Goal: Transaction & Acquisition: Download file/media

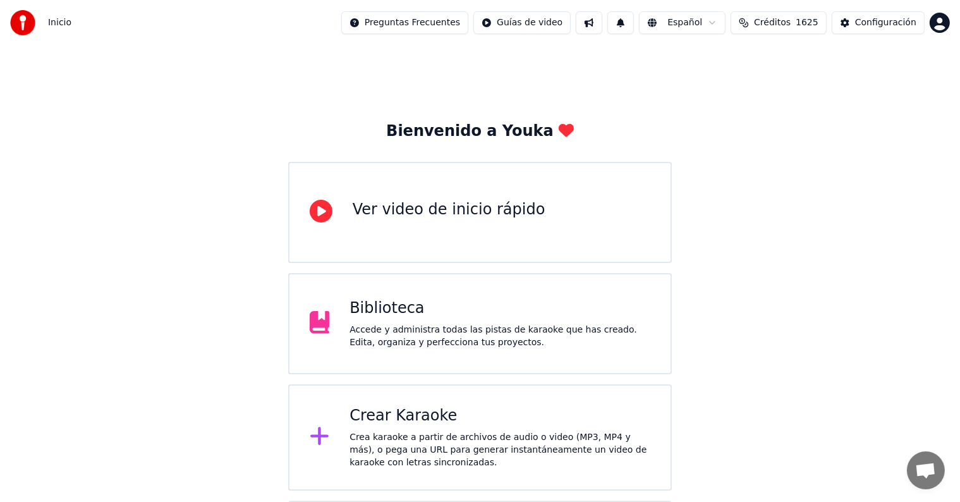
click at [488, 315] on div "Biblioteca" at bounding box center [499, 308] width 301 height 20
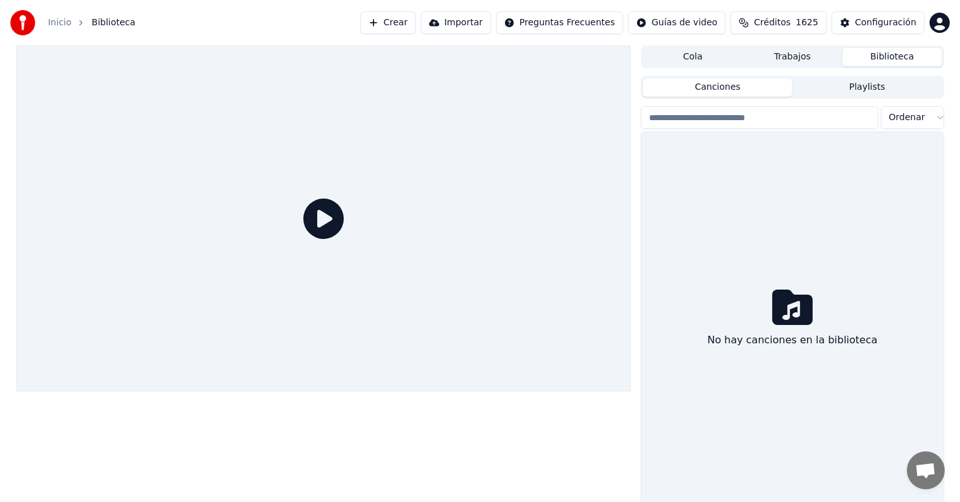
click at [488, 315] on div at bounding box center [323, 218] width 615 height 346
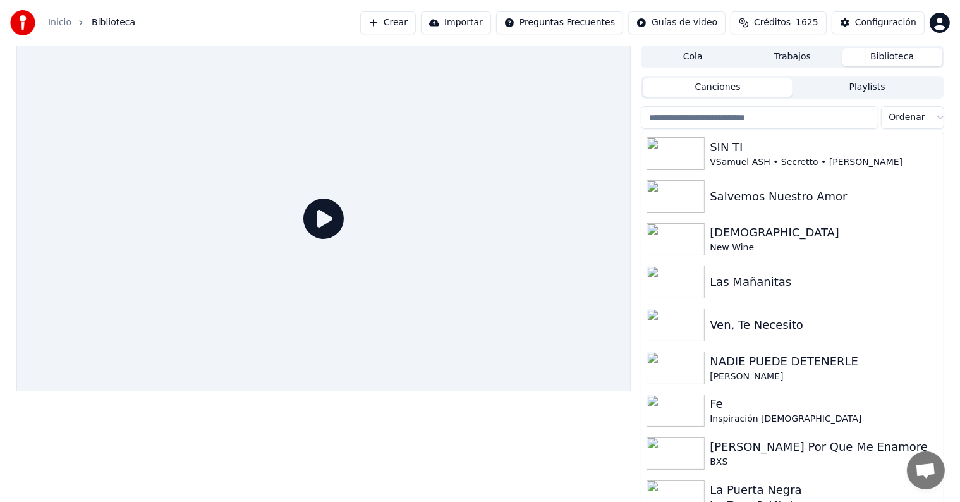
click at [407, 20] on button "Crear" at bounding box center [388, 22] width 56 height 23
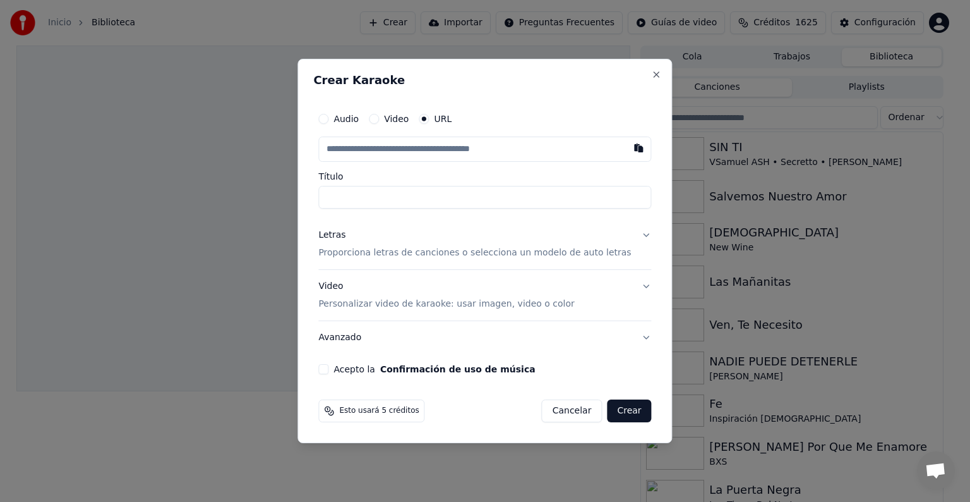
type input "**********"
click at [346, 235] on div "Letras" at bounding box center [331, 235] width 27 height 13
type input "**********"
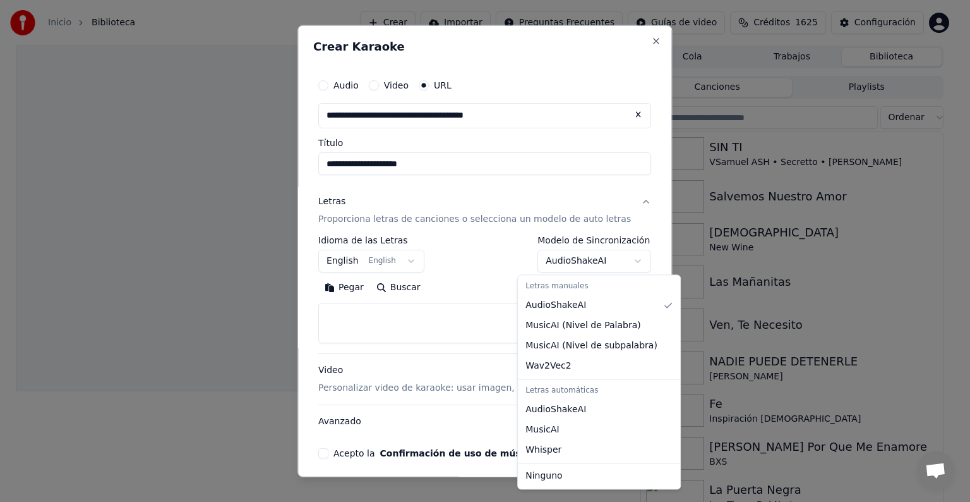
click at [575, 263] on body "**********" at bounding box center [480, 251] width 960 height 502
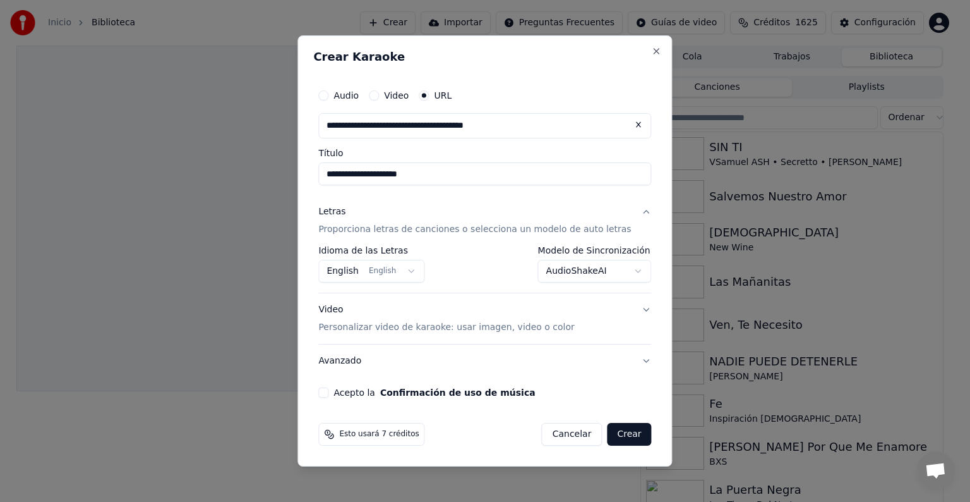
click at [329, 389] on button "Acepto la Confirmación de uso de música" at bounding box center [323, 392] width 10 height 10
click at [617, 434] on button "Crear" at bounding box center [629, 434] width 44 height 23
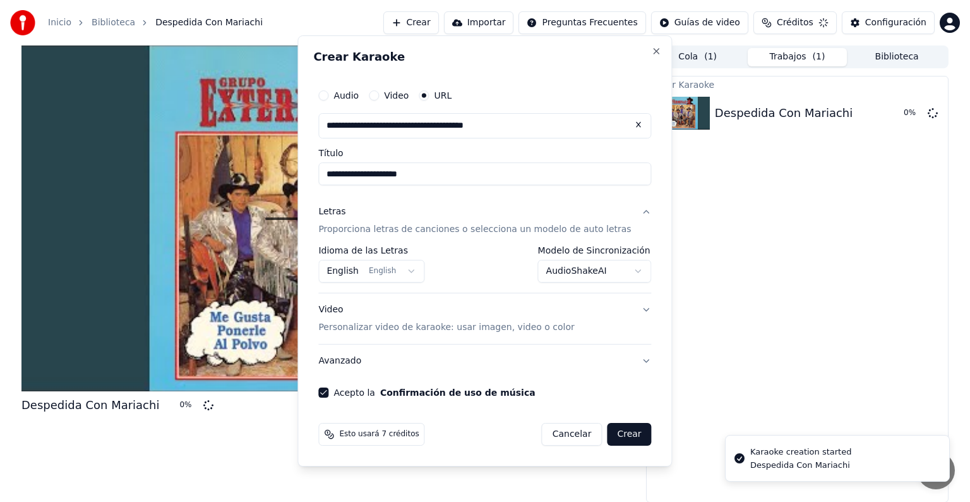
select select "**********"
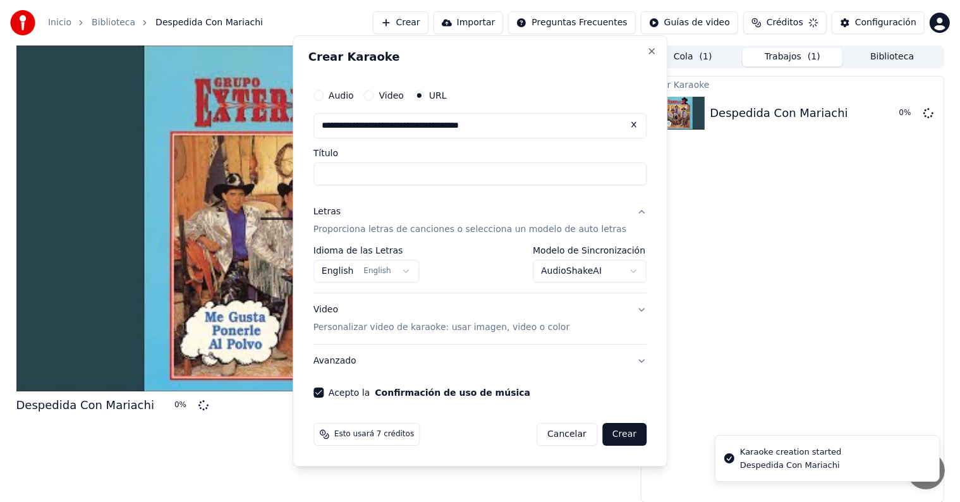
select select
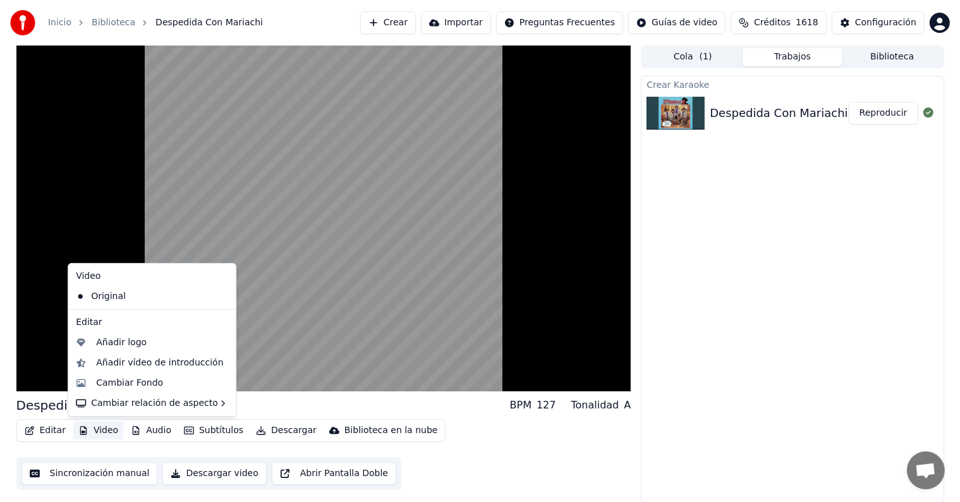
click at [104, 437] on button "Video" at bounding box center [98, 430] width 50 height 18
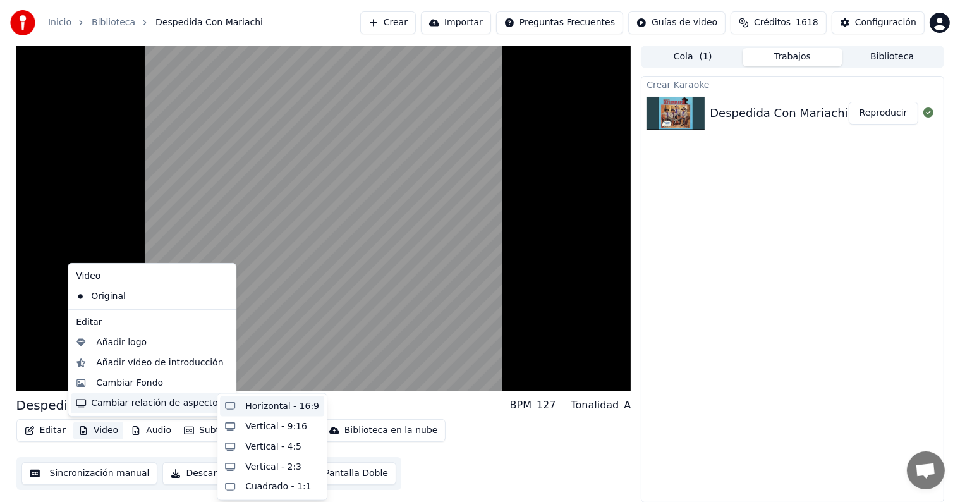
click at [258, 404] on div "Horizontal - 16:9" at bounding box center [282, 406] width 74 height 13
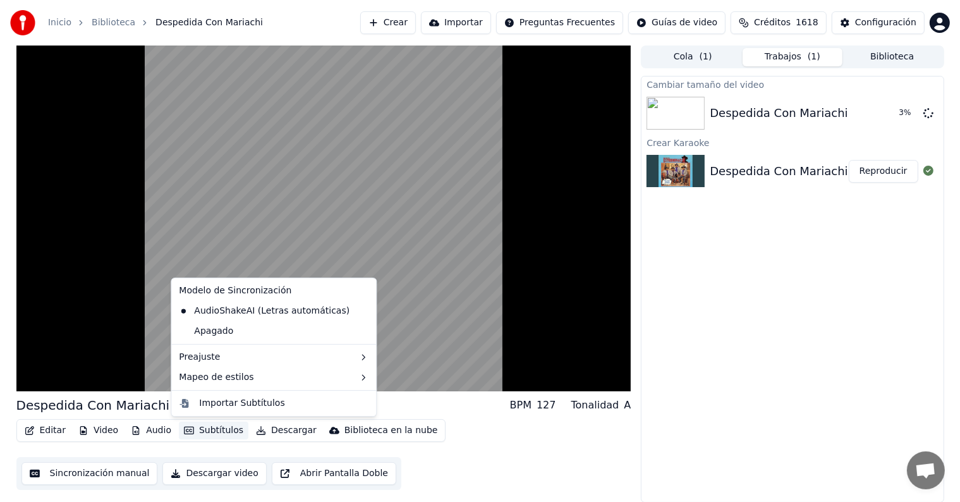
click at [200, 430] on button "Subtítulos" at bounding box center [213, 430] width 69 height 18
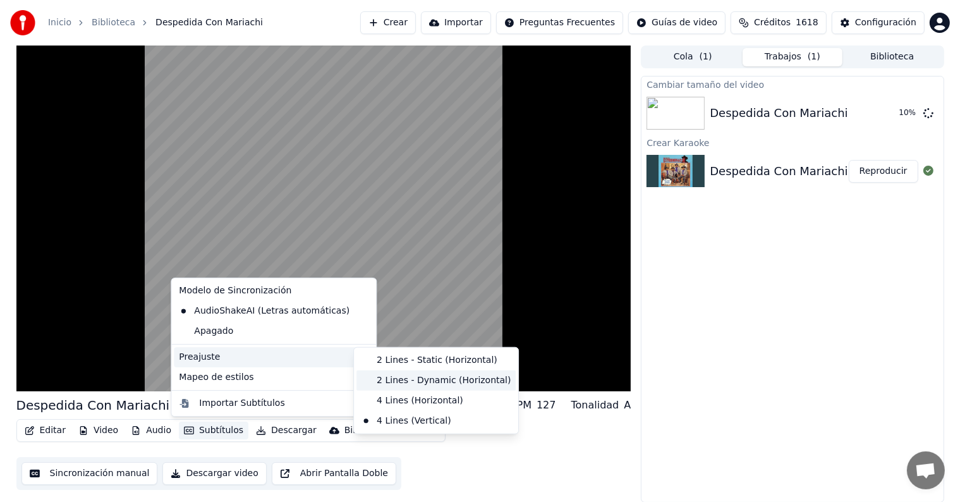
click at [404, 375] on div "2 Lines - Dynamic (Horizontal)" at bounding box center [435, 380] width 159 height 20
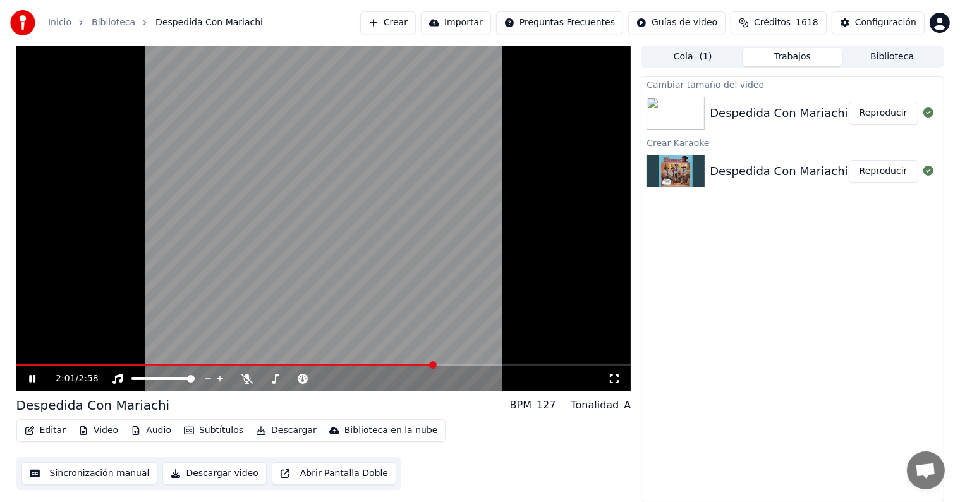
click at [907, 102] on button "Reproducir" at bounding box center [883, 113] width 69 height 23
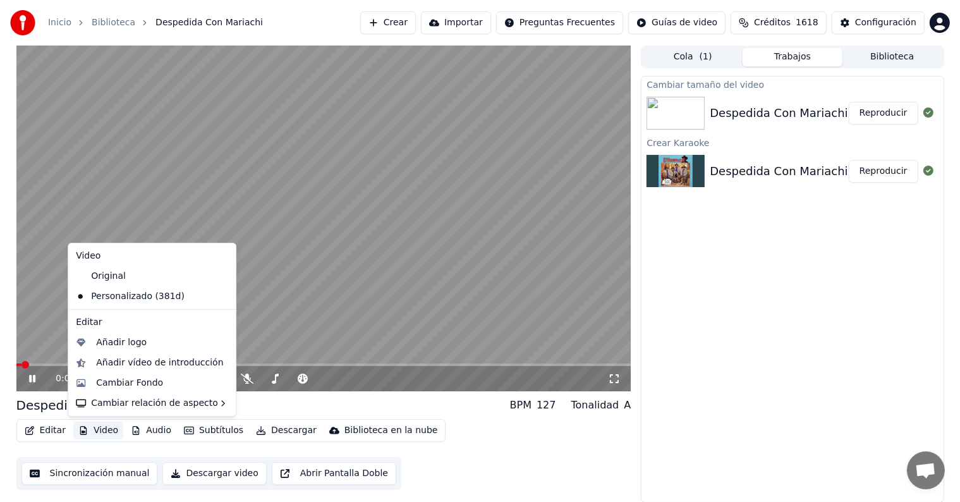
click at [91, 428] on button "Video" at bounding box center [98, 430] width 50 height 18
click at [4, 253] on div "0:02 / 2:58 Despedida Con Mariachi BPM 127 Tonalidad A Editar Video Audio Subtí…" at bounding box center [480, 273] width 960 height 457
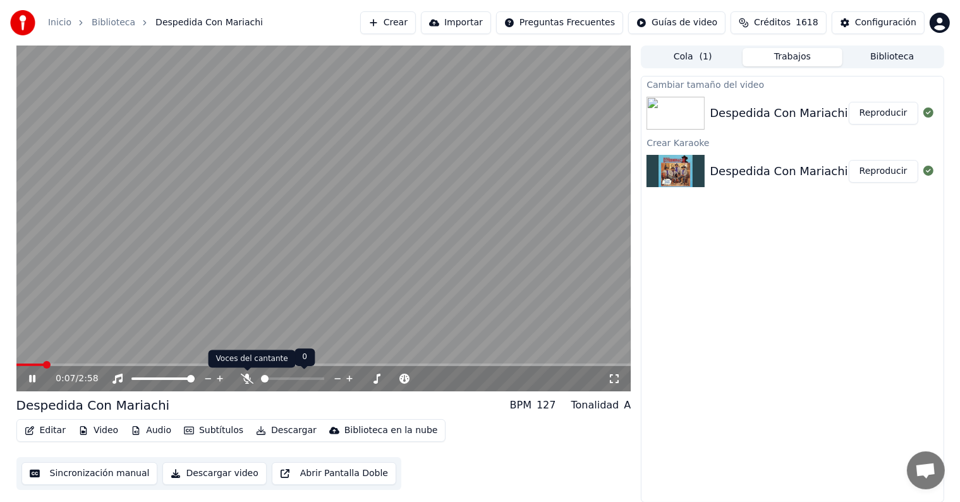
click at [246, 376] on icon at bounding box center [247, 378] width 13 height 10
click at [47, 361] on span at bounding box center [51, 365] width 8 height 8
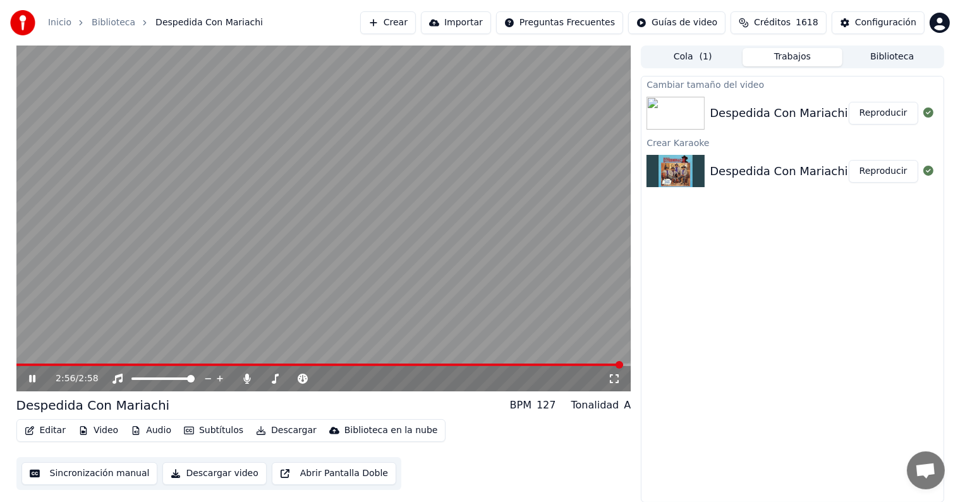
click at [30, 378] on icon at bounding box center [32, 379] width 6 height 8
click at [895, 111] on button "Reproducir" at bounding box center [883, 113] width 69 height 23
click at [43, 432] on button "Editar" at bounding box center [45, 430] width 51 height 18
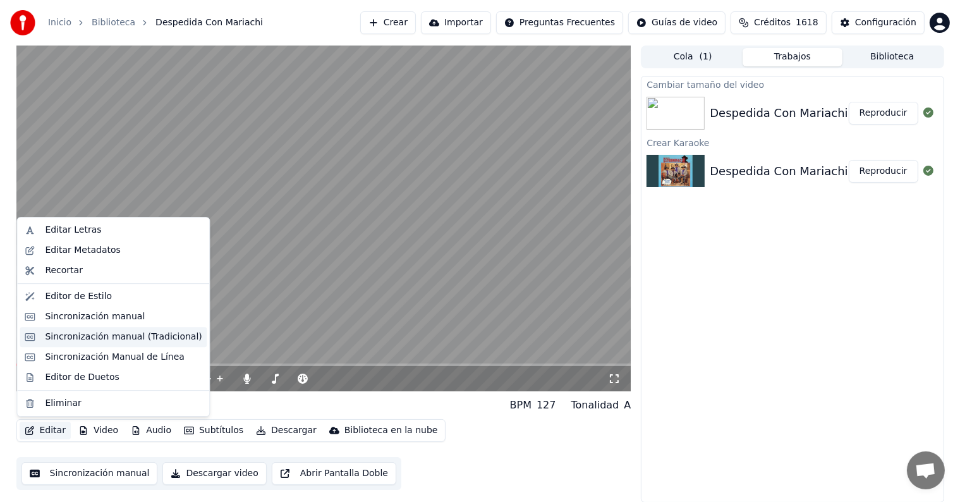
click at [139, 340] on div "Sincronización manual (Tradicional)" at bounding box center [123, 336] width 157 height 13
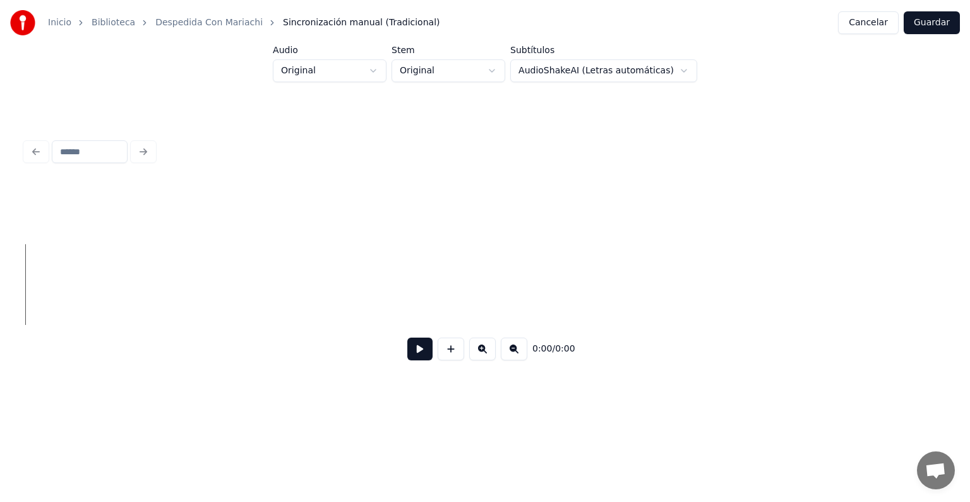
scroll to position [0, 4438]
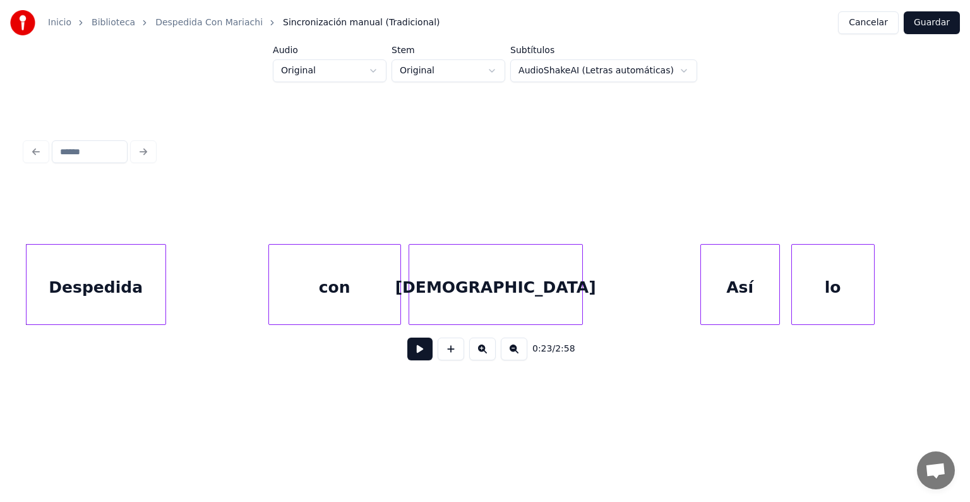
click at [420, 352] on button at bounding box center [420, 348] width 25 height 23
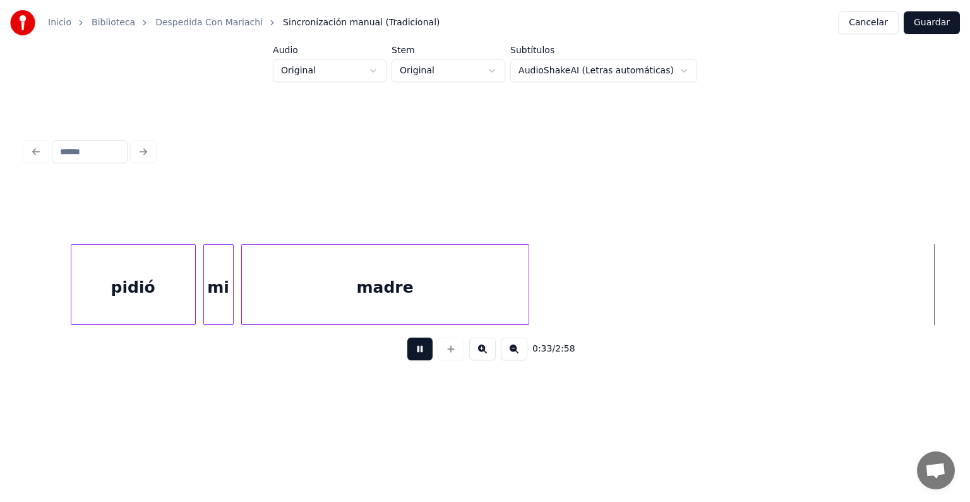
scroll to position [0, 6282]
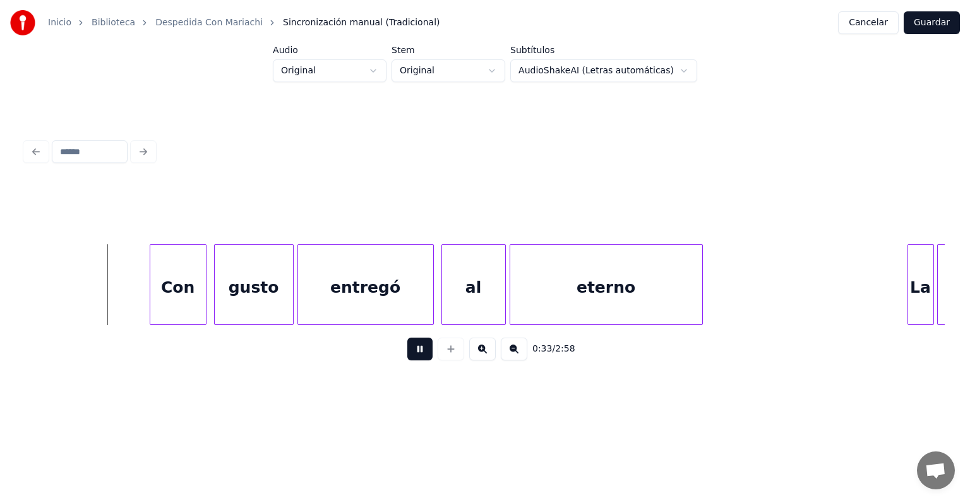
click at [409, 354] on button at bounding box center [420, 348] width 25 height 23
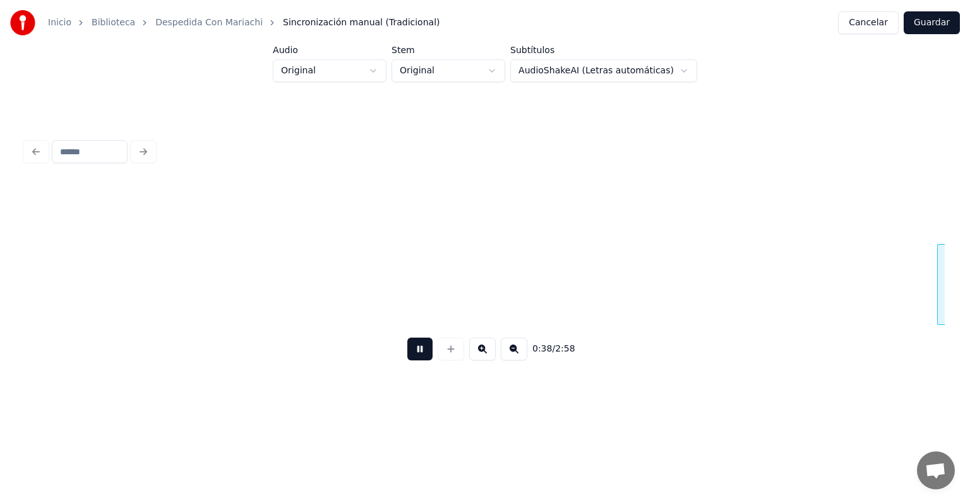
scroll to position [0, 7202]
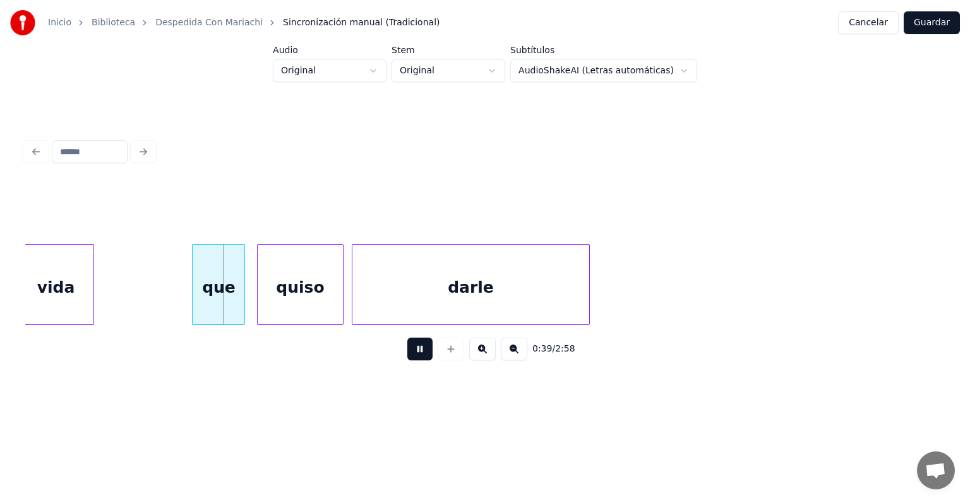
click at [523, 355] on button at bounding box center [514, 348] width 27 height 23
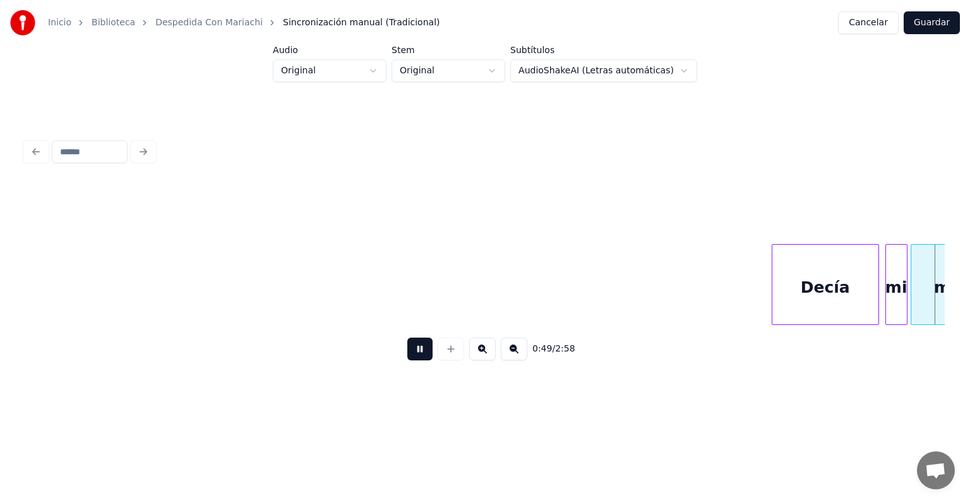
scroll to position [0, 7803]
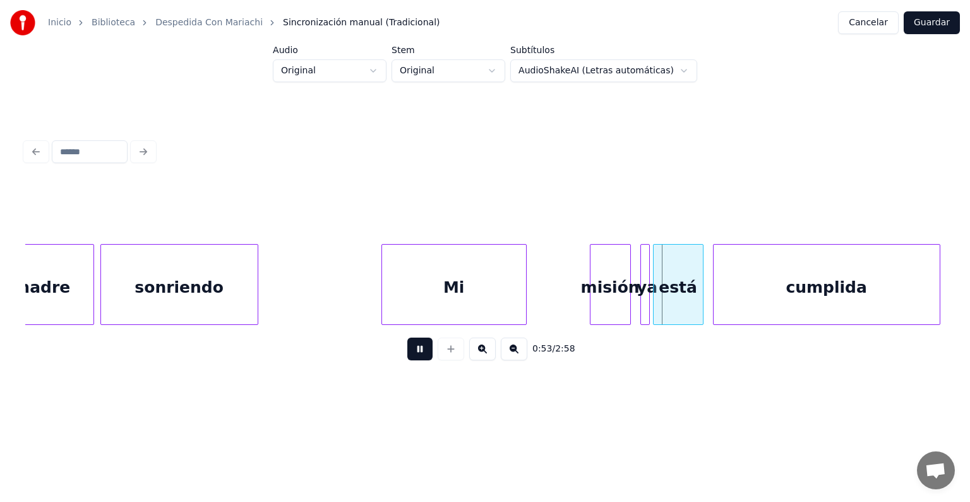
click at [411, 359] on button at bounding box center [420, 348] width 25 height 23
click at [421, 258] on div at bounding box center [421, 285] width 4 height 80
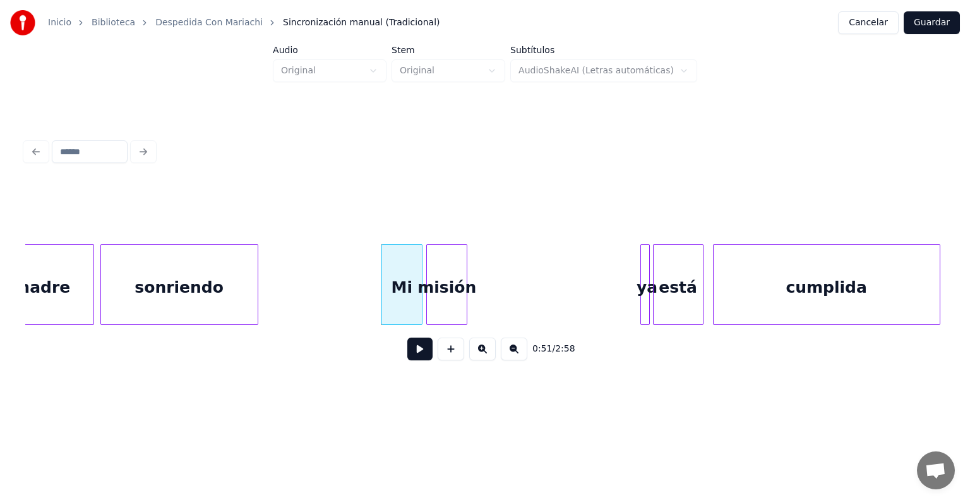
click at [442, 263] on div "misión" at bounding box center [447, 288] width 40 height 86
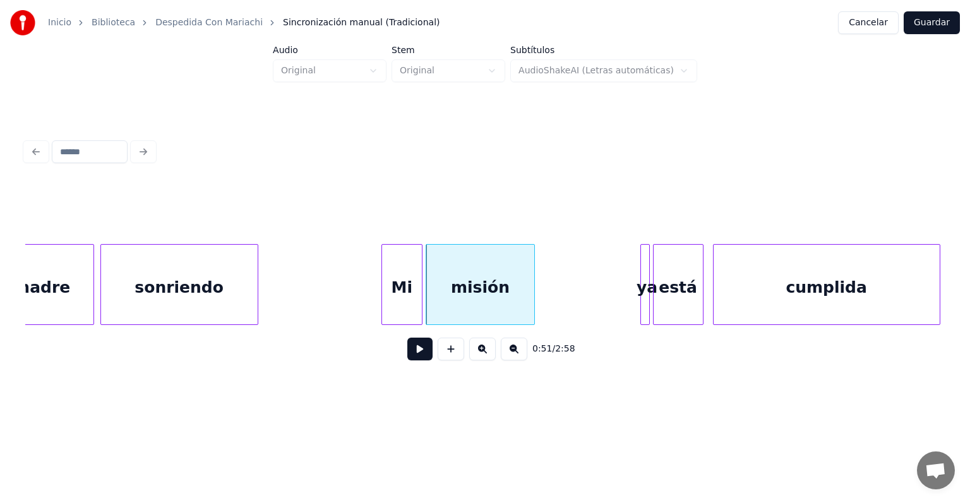
click at [535, 289] on div at bounding box center [533, 285] width 4 height 80
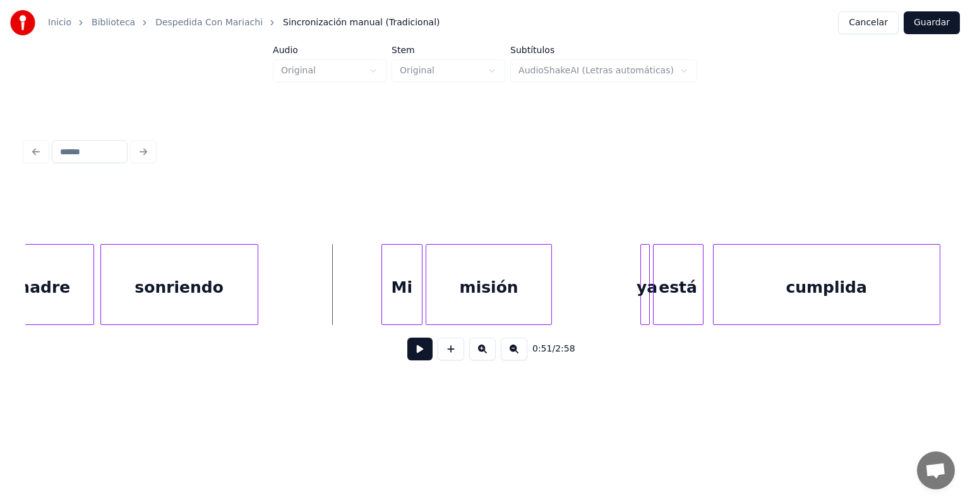
click at [414, 354] on button at bounding box center [420, 348] width 25 height 23
click at [409, 360] on button at bounding box center [420, 348] width 25 height 23
click at [591, 279] on div at bounding box center [593, 285] width 4 height 80
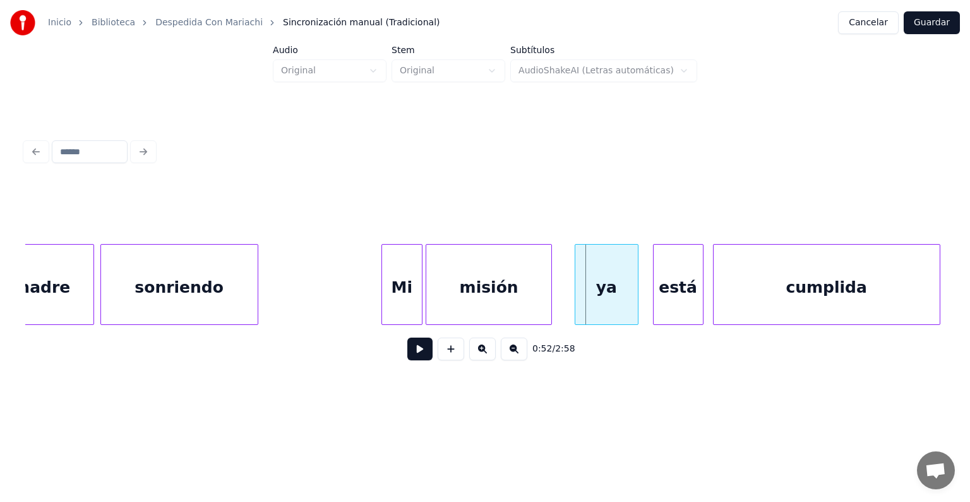
click at [601, 279] on div "ya" at bounding box center [607, 288] width 63 height 86
click at [420, 349] on button at bounding box center [420, 348] width 25 height 23
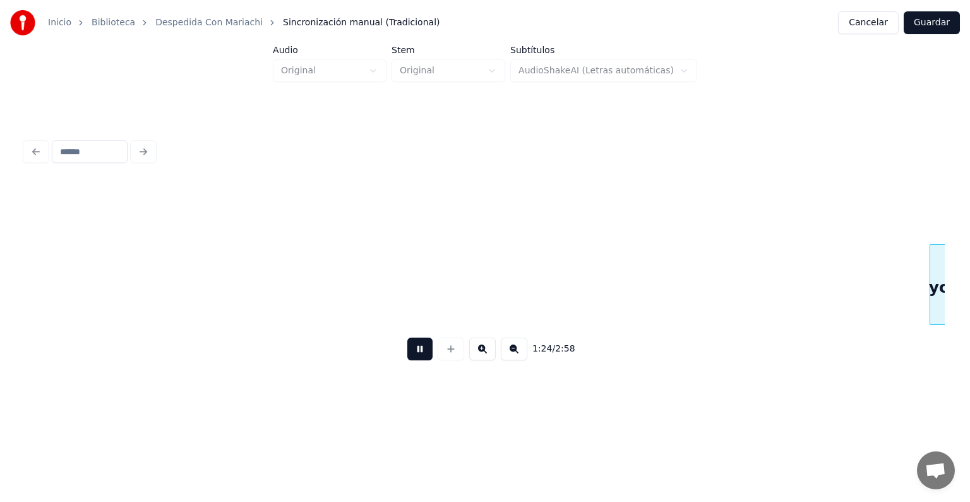
scroll to position [0, 13330]
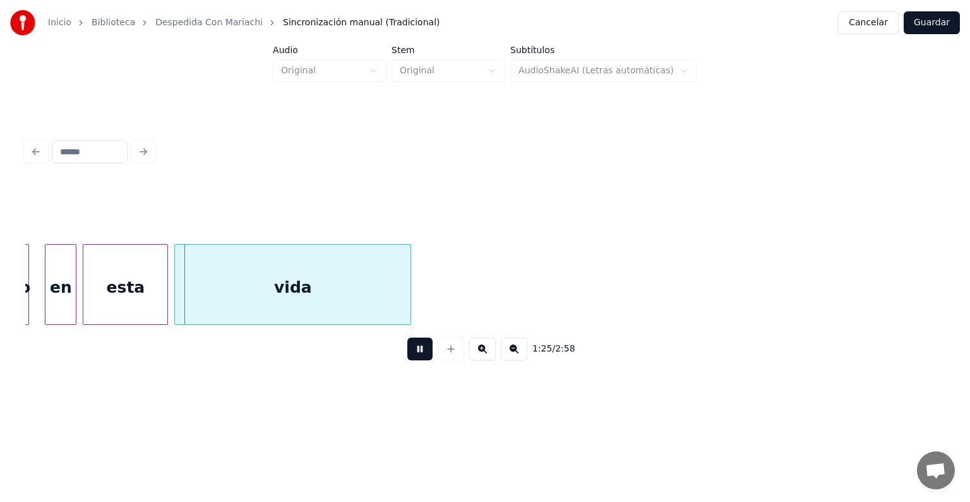
click at [950, 279] on div "1:25 / 2:58" at bounding box center [485, 253] width 930 height 250
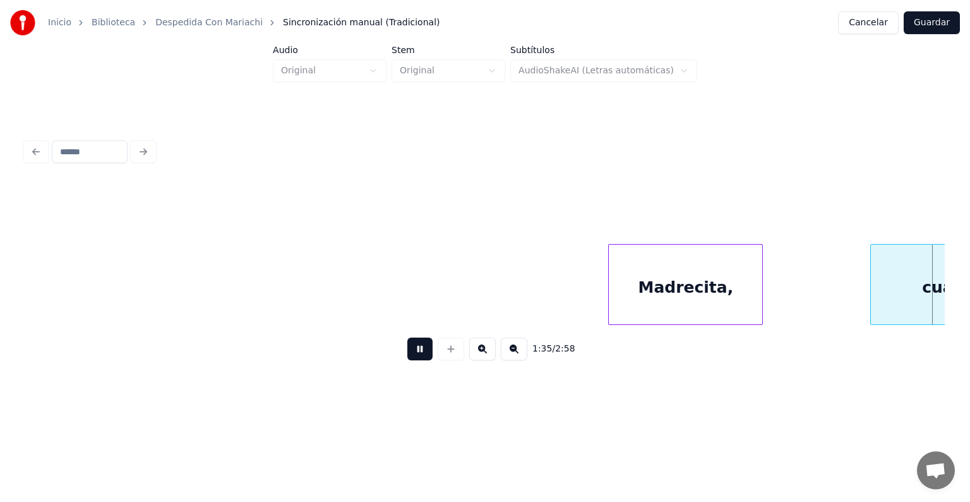
scroll to position [0, 15171]
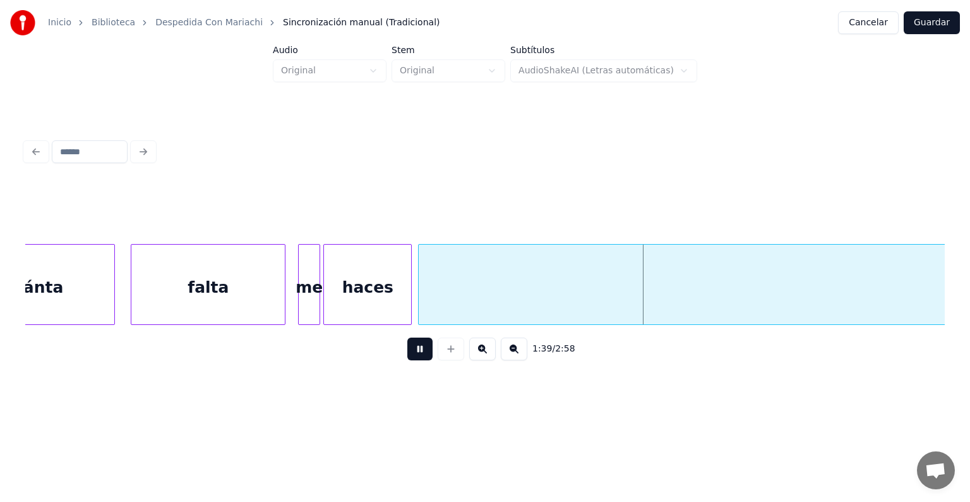
click at [411, 354] on button at bounding box center [420, 348] width 25 height 23
click at [524, 354] on button at bounding box center [514, 348] width 27 height 23
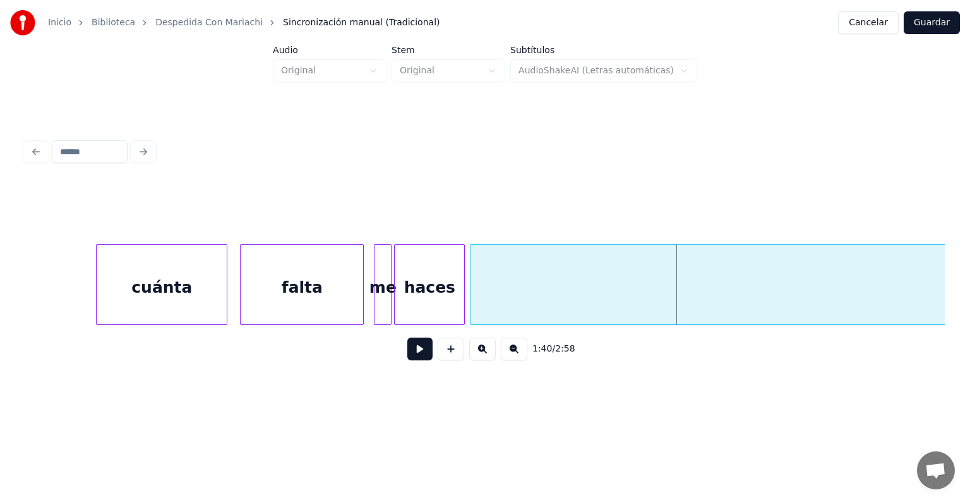
click at [524, 354] on button at bounding box center [514, 348] width 27 height 23
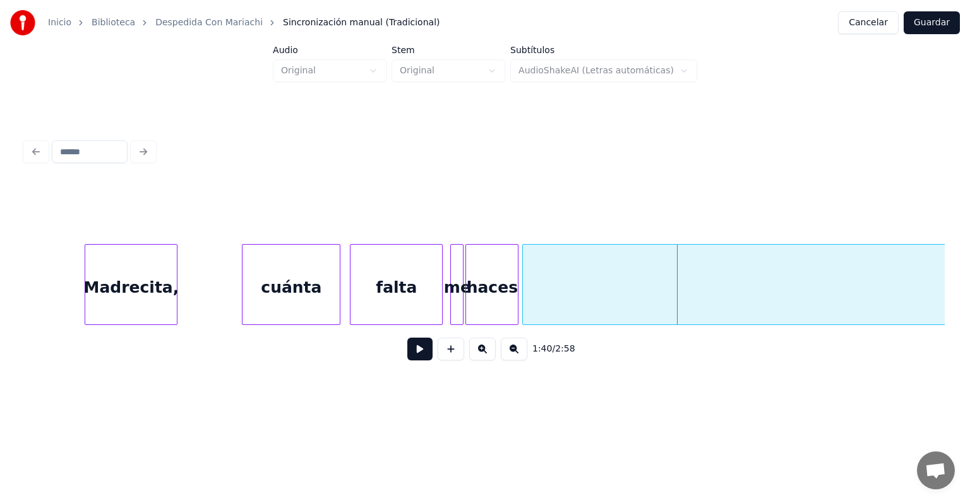
click at [524, 354] on button at bounding box center [514, 348] width 27 height 23
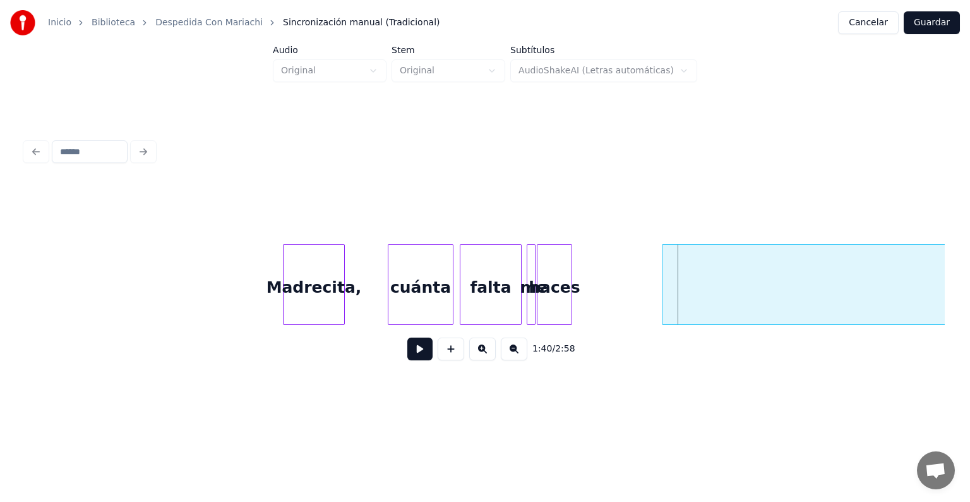
click at [667, 268] on div at bounding box center [665, 285] width 4 height 80
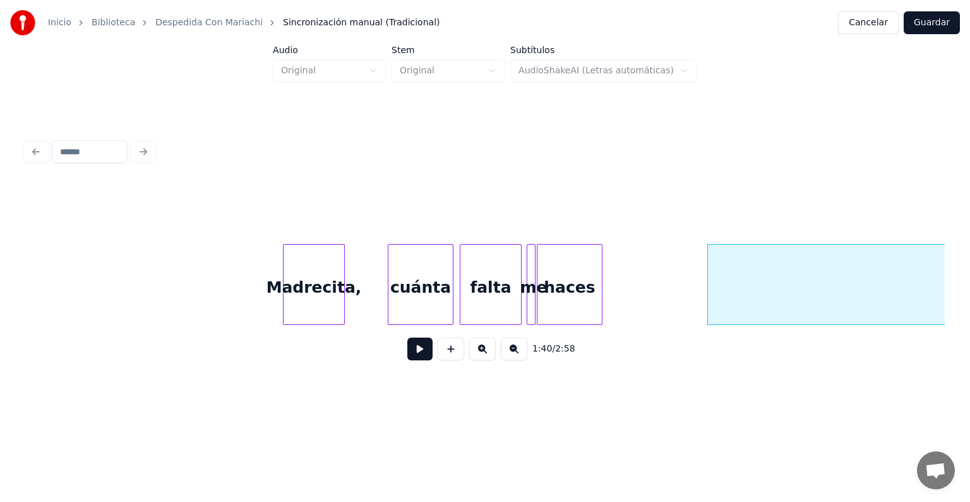
click at [598, 277] on div at bounding box center [600, 285] width 4 height 80
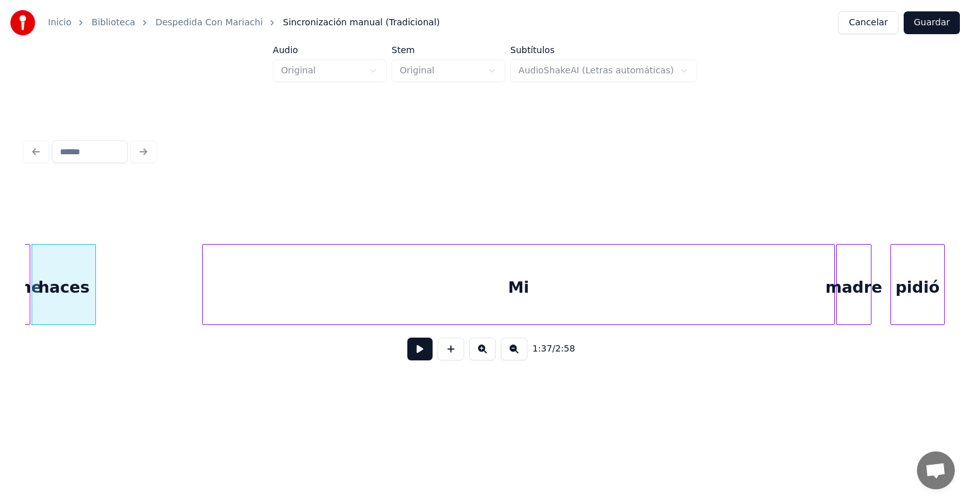
scroll to position [0, 6232]
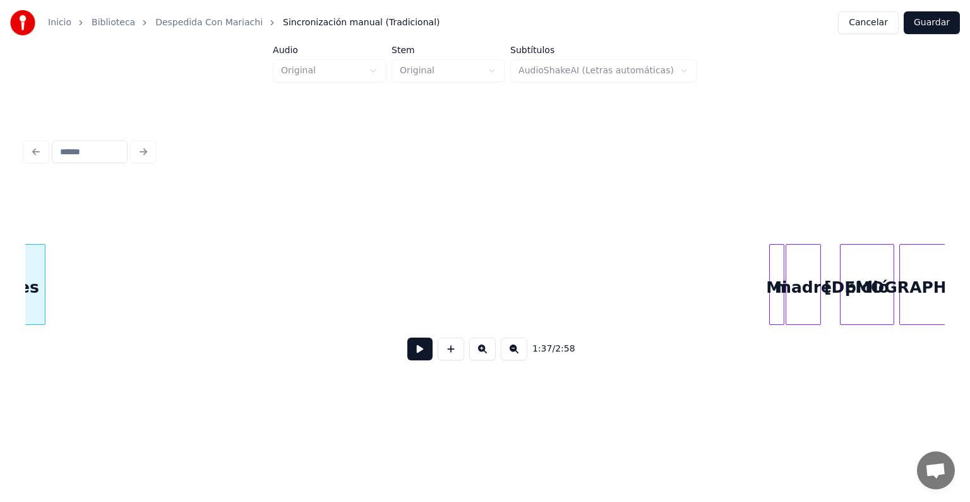
click at [771, 286] on div at bounding box center [772, 285] width 4 height 80
click at [418, 354] on button at bounding box center [420, 348] width 25 height 23
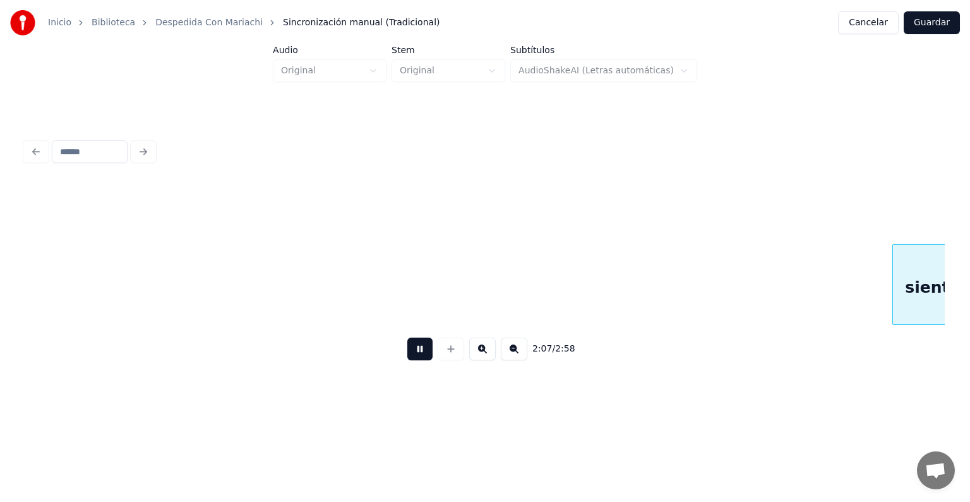
scroll to position [0, 8074]
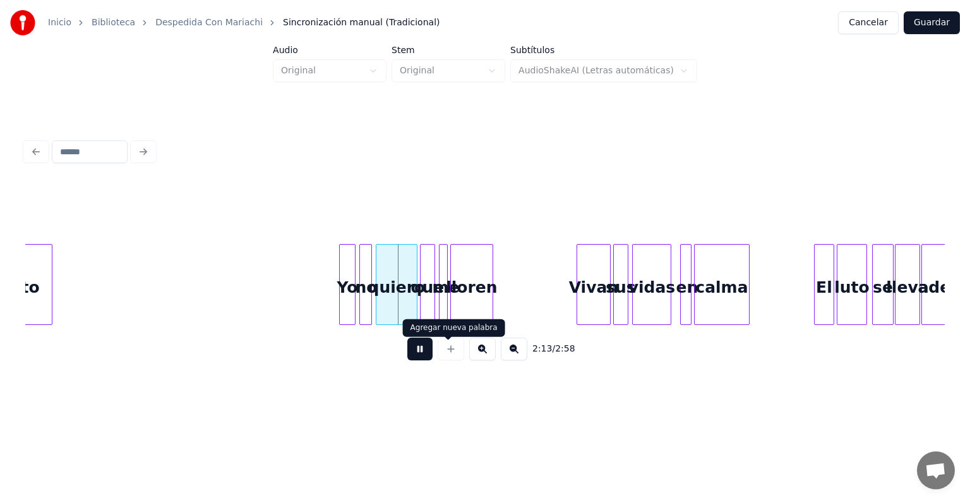
click at [480, 353] on button at bounding box center [482, 348] width 27 height 23
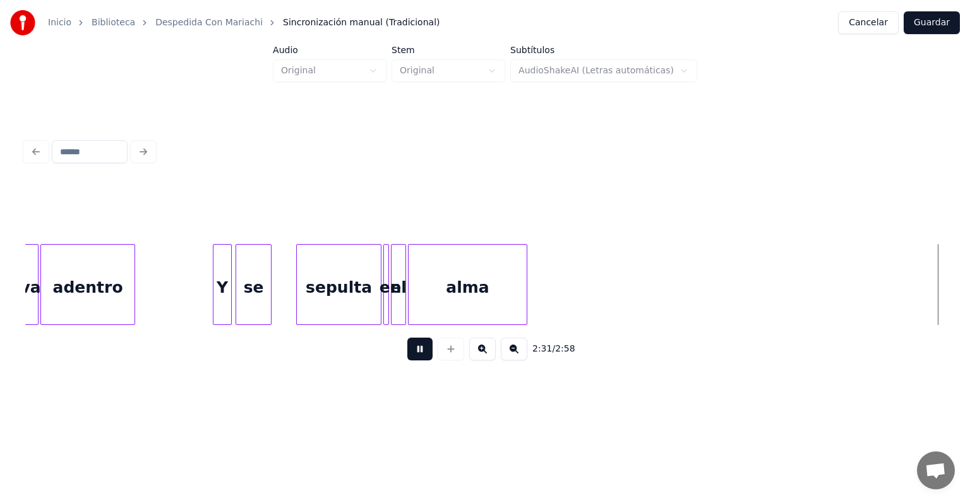
scroll to position [0, 14360]
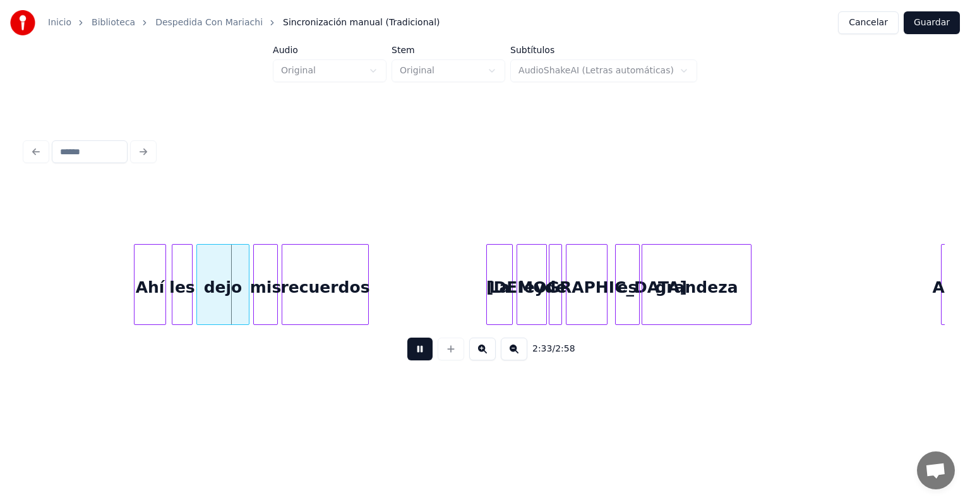
click at [880, 222] on div at bounding box center [485, 212] width 920 height 63
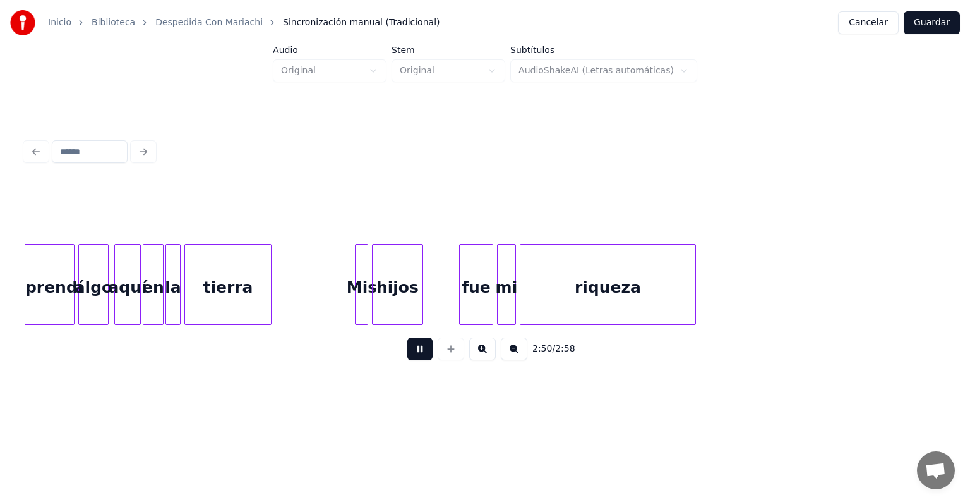
scroll to position [0, 15990]
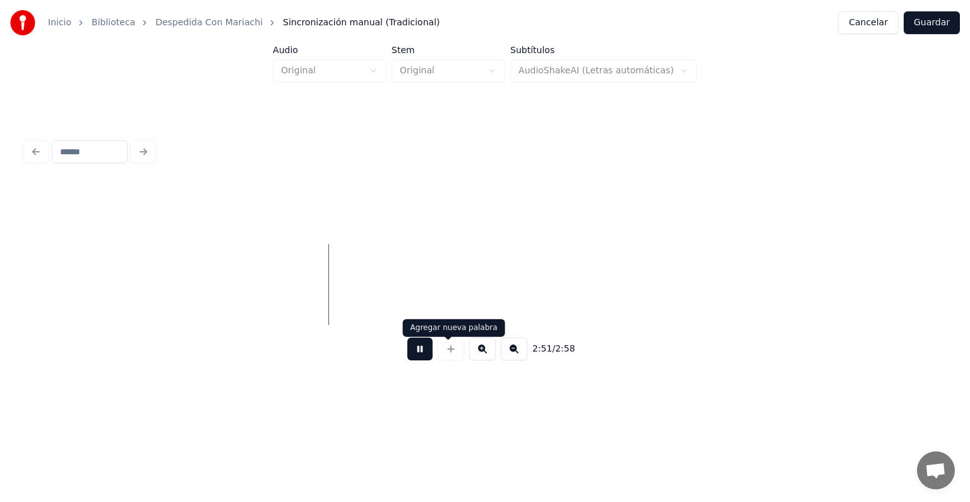
click at [414, 349] on button at bounding box center [420, 348] width 25 height 23
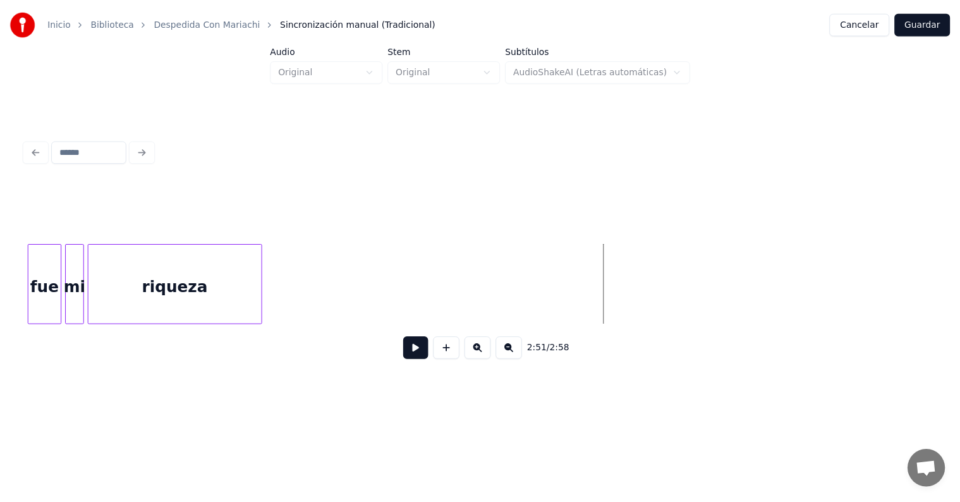
scroll to position [0, 15687]
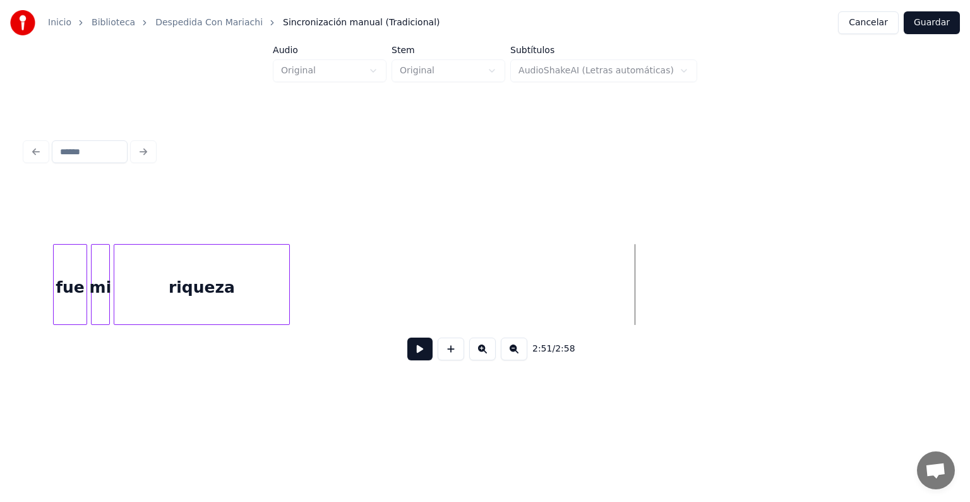
click at [232, 272] on div "riqueza" at bounding box center [201, 288] width 175 height 86
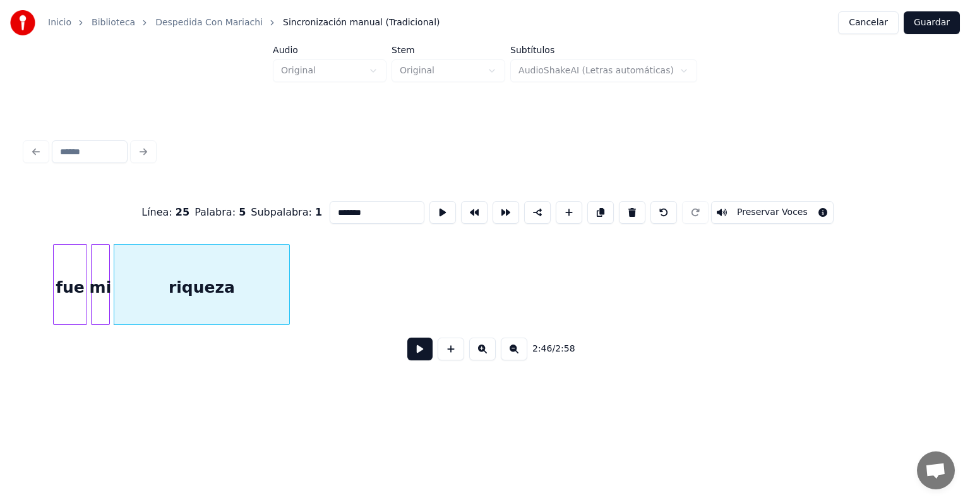
click at [370, 201] on input "*******" at bounding box center [377, 212] width 95 height 23
type input "********"
click at [935, 17] on button "Guardar" at bounding box center [932, 22] width 56 height 23
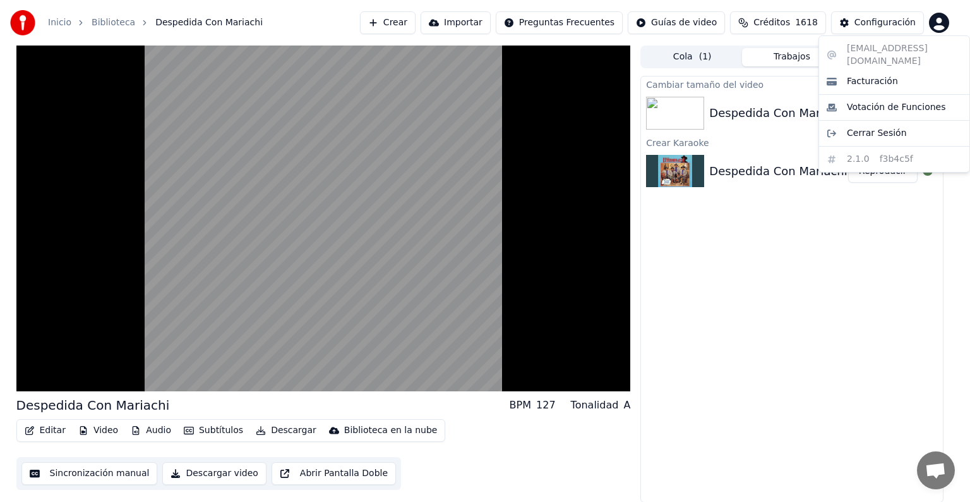
click at [935, 17] on html "Inicio Biblioteca Despedida Con [PERSON_NAME] Importar Preguntas Frecuentes Guí…" at bounding box center [485, 251] width 970 height 502
click at [111, 433] on html "Inicio Biblioteca Despedida Con [PERSON_NAME] Importar Preguntas Frecuentes Guí…" at bounding box center [485, 251] width 970 height 502
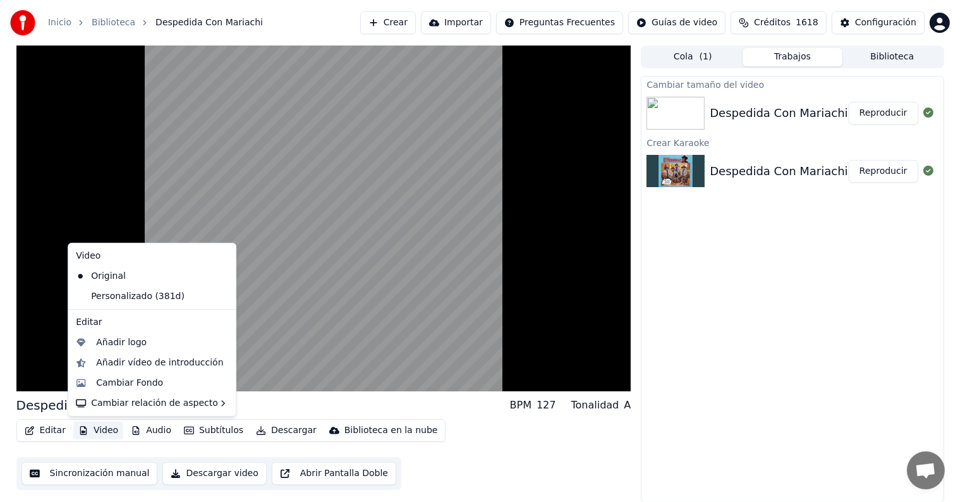
click at [100, 430] on button "Video" at bounding box center [98, 430] width 50 height 18
click at [187, 384] on div "Cambiar Fondo" at bounding box center [162, 383] width 132 height 13
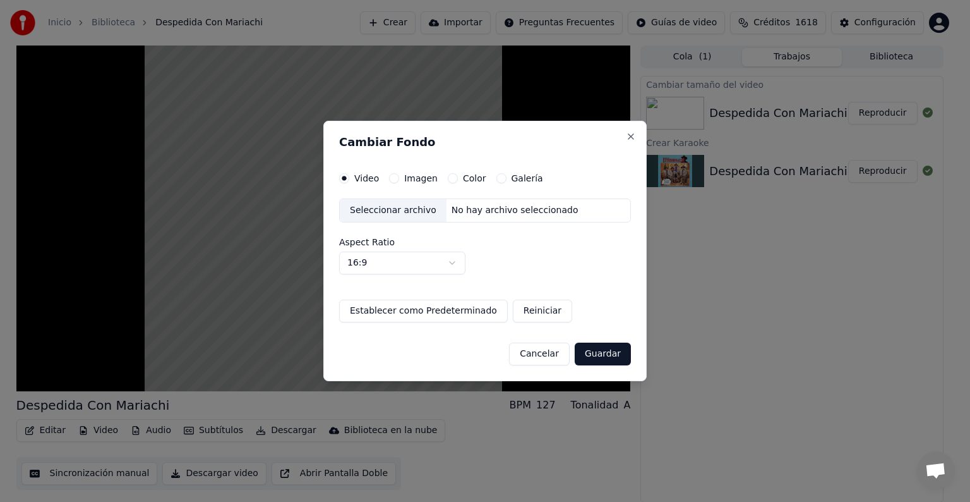
click at [517, 177] on label "Galería" at bounding box center [528, 178] width 32 height 9
click at [507, 177] on button "Galería" at bounding box center [502, 178] width 10 height 10
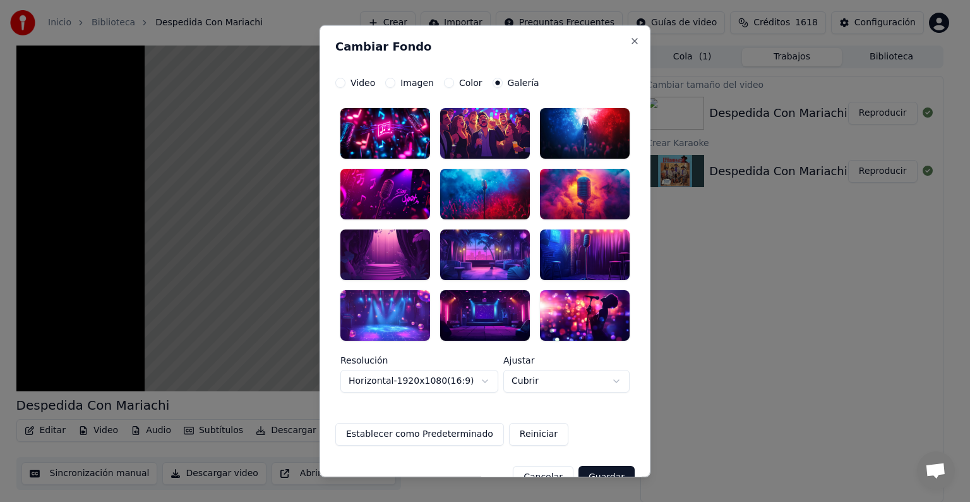
click at [466, 312] on div at bounding box center [485, 314] width 90 height 51
click at [595, 469] on button "Guardar" at bounding box center [607, 476] width 56 height 23
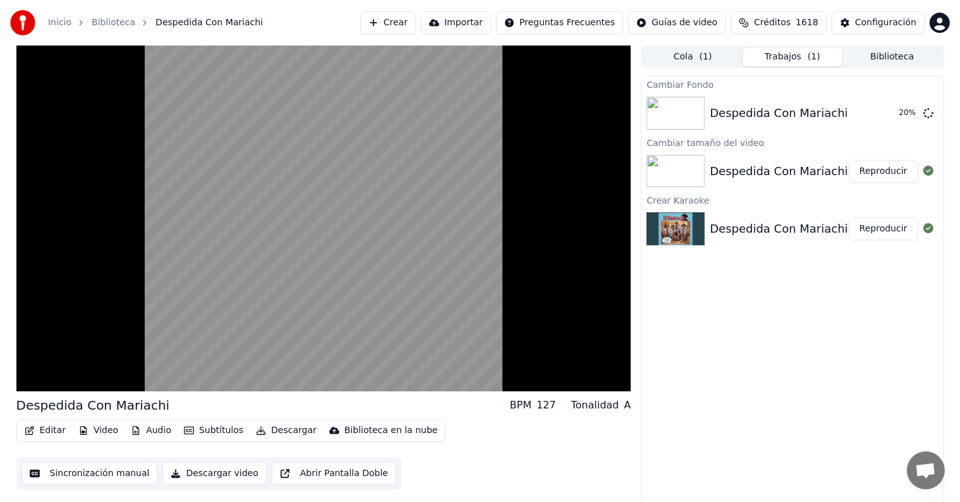
click at [88, 426] on button "Video" at bounding box center [98, 430] width 50 height 18
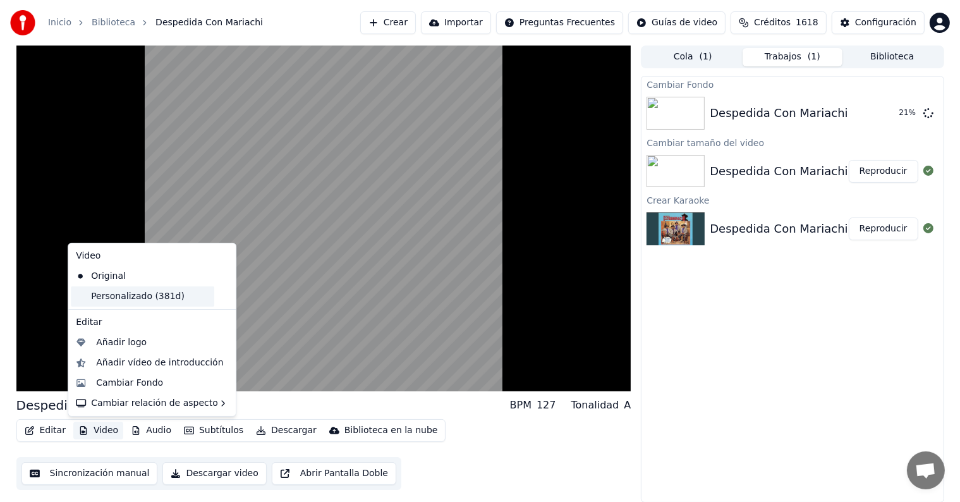
click at [184, 300] on div "Personalizado (381d)" at bounding box center [142, 296] width 143 height 20
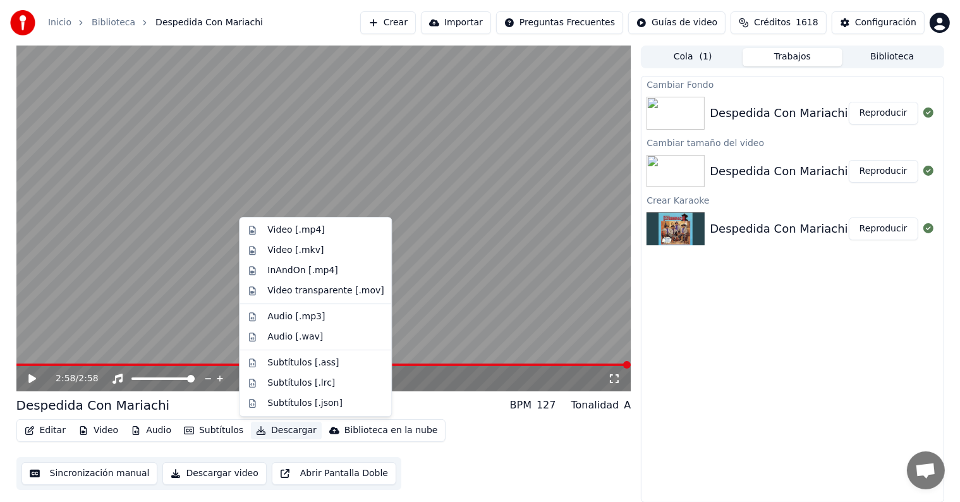
click at [282, 432] on button "Descargar" at bounding box center [286, 430] width 71 height 18
click at [327, 320] on div "Audio [.mp3]" at bounding box center [325, 316] width 116 height 13
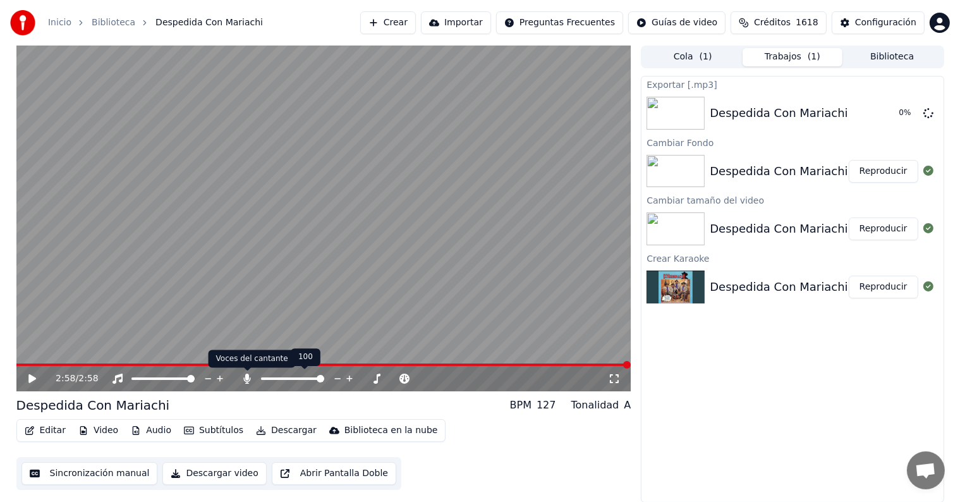
click at [248, 377] on icon at bounding box center [247, 378] width 7 height 10
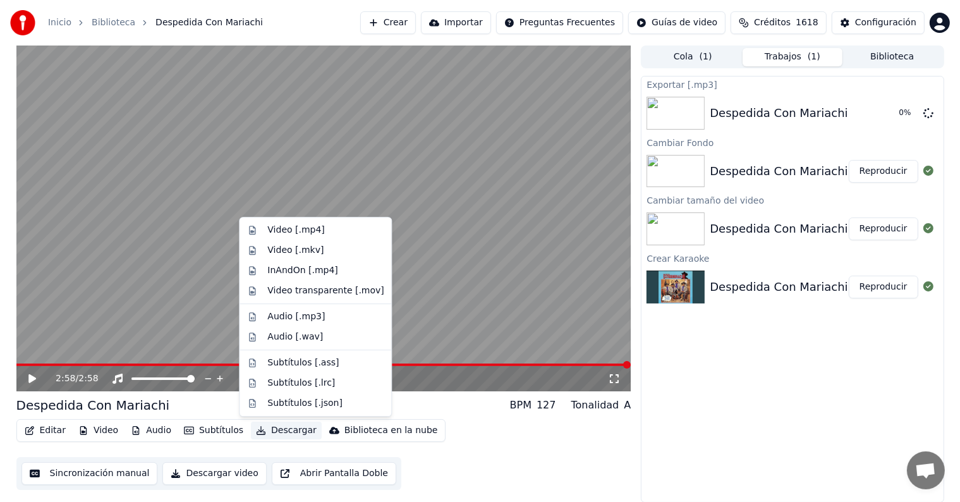
click at [282, 426] on button "Descargar" at bounding box center [286, 430] width 71 height 18
click at [340, 236] on div "Video [.mp4]" at bounding box center [325, 230] width 116 height 13
